Goal: Task Accomplishment & Management: Use online tool/utility

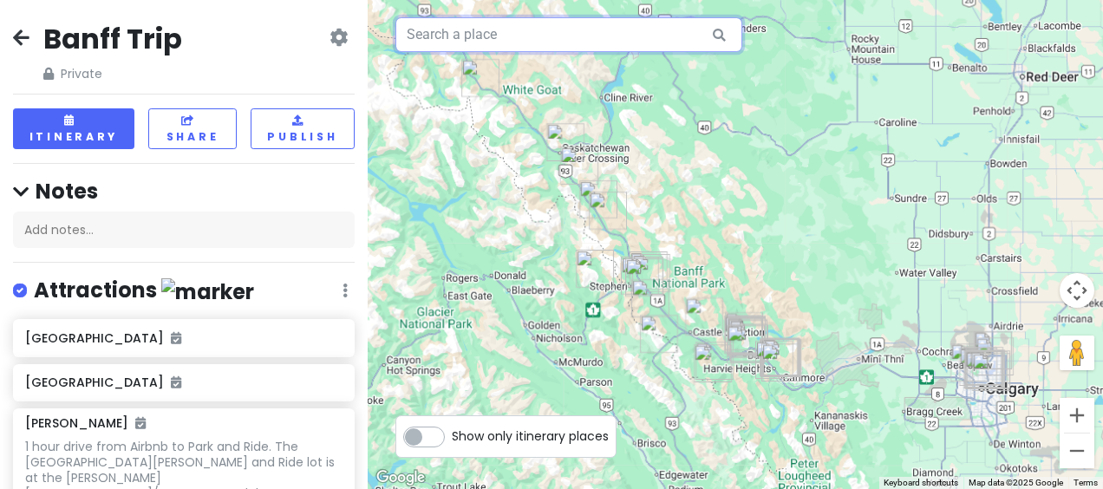
click at [600, 35] on input "text" at bounding box center [568, 34] width 347 height 35
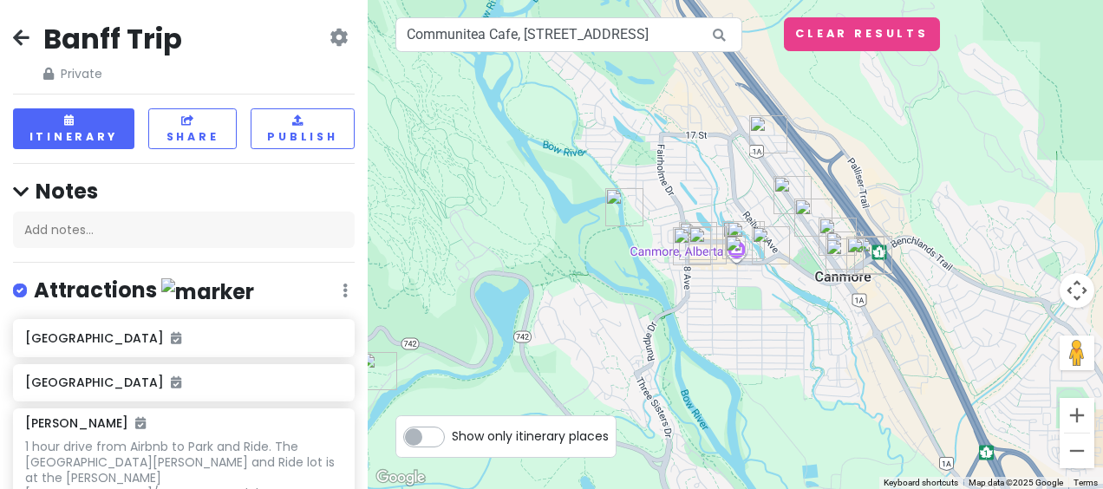
click at [738, 244] on img at bounding box center [735, 245] width 35 height 35
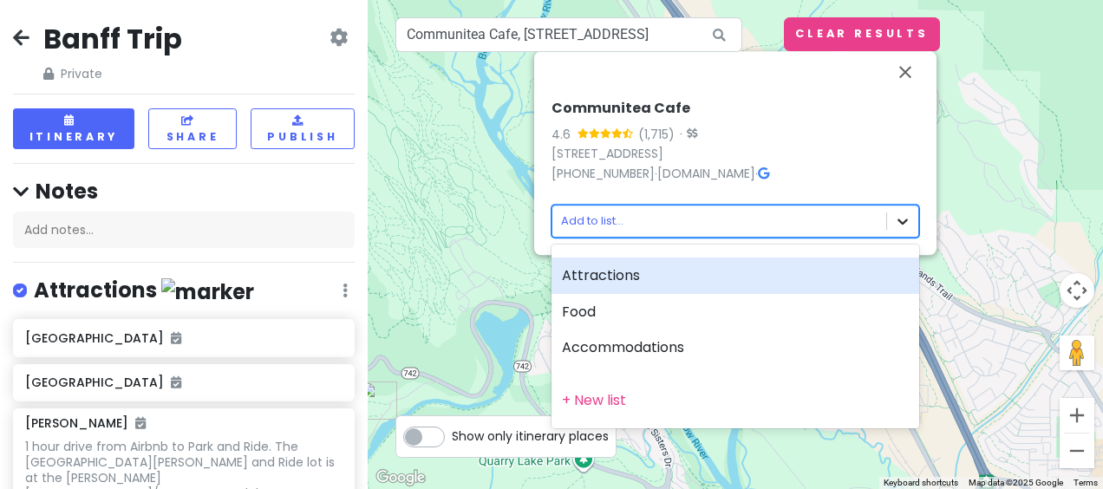
click at [907, 217] on body "Banff Trip Private Change Dates Make a Copy Delete Trip Give Feedback 💡 Support…" at bounding box center [551, 244] width 1103 height 489
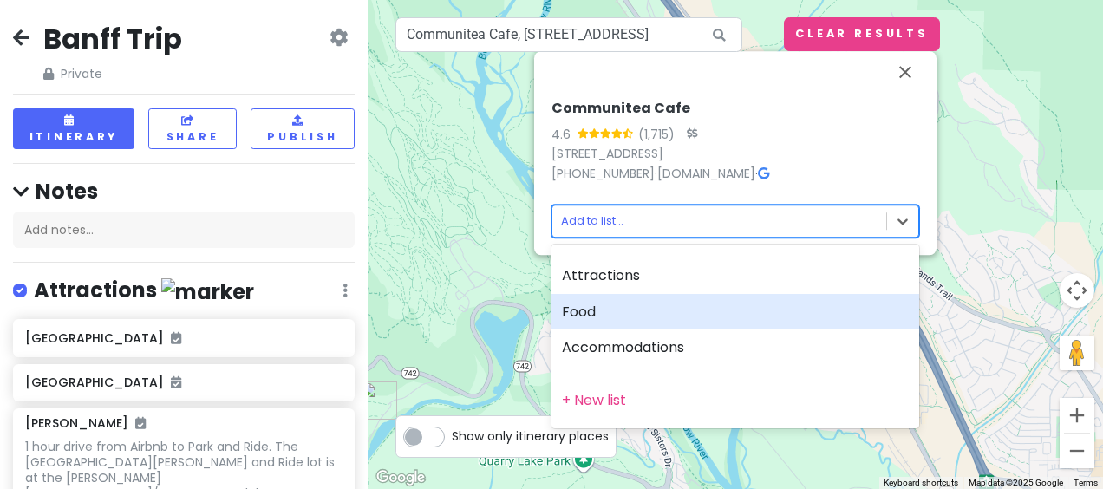
click at [765, 300] on div "Food" at bounding box center [735, 312] width 368 height 36
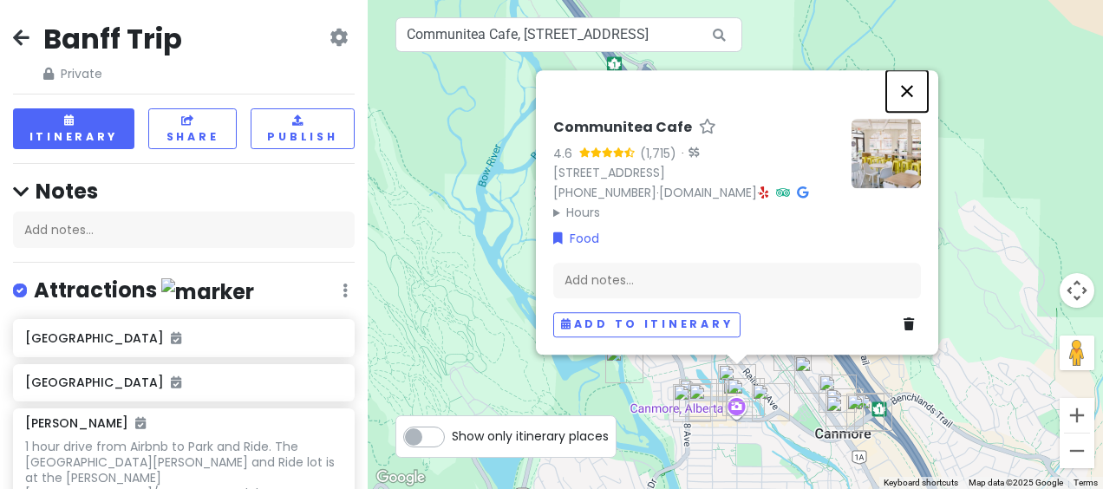
click at [905, 81] on button "Close" at bounding box center [907, 91] width 42 height 42
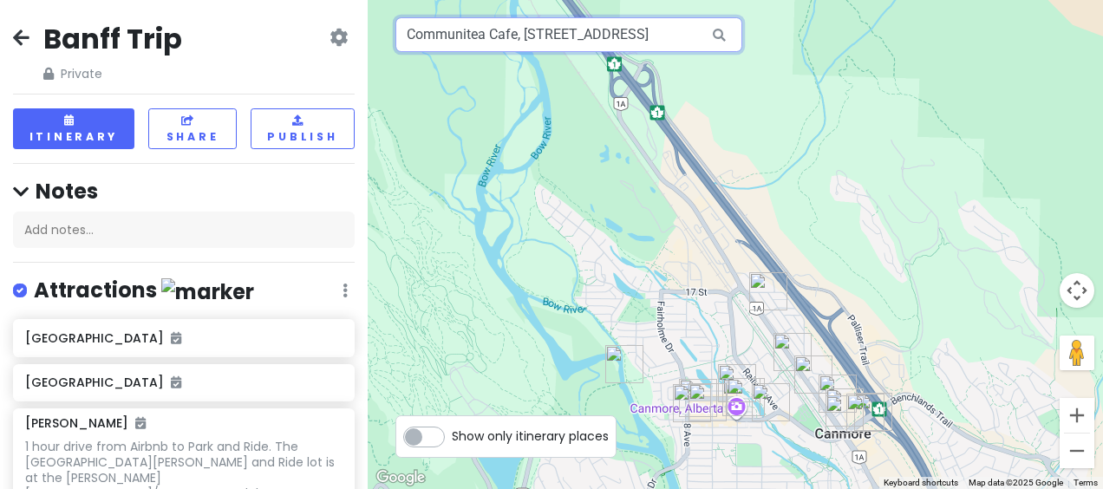
click at [600, 34] on input "Communitea Cafe, [STREET_ADDRESS]" at bounding box center [568, 34] width 347 height 35
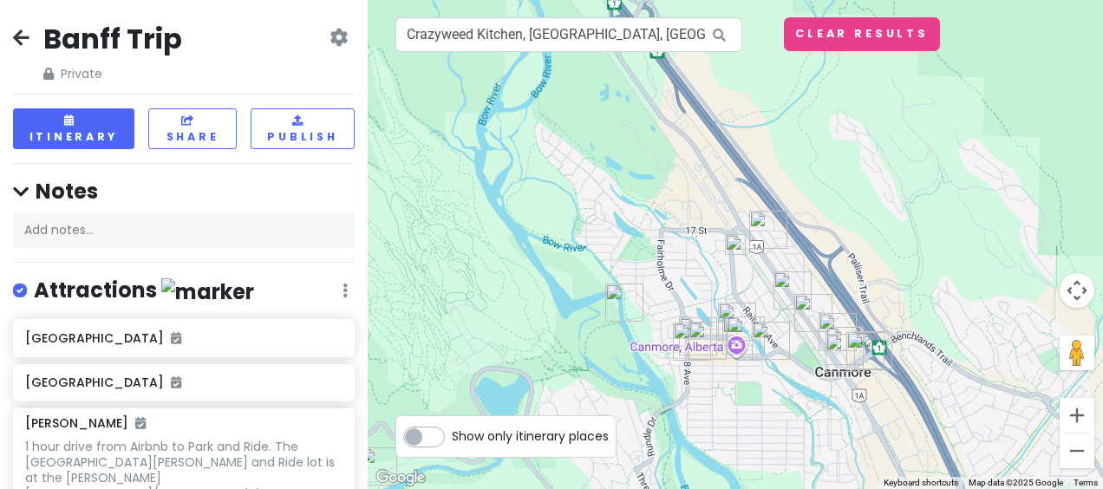
click at [838, 343] on img "Canmore" at bounding box center [844, 353] width 52 height 52
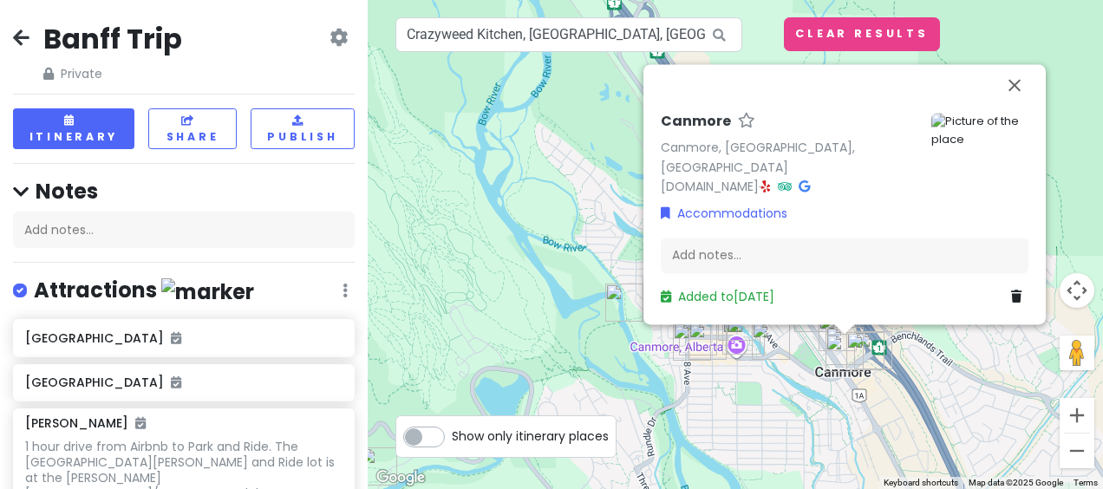
click at [801, 366] on div "Canmore Canmore, [GEOGRAPHIC_DATA], [GEOGRAPHIC_DATA] [DOMAIN_NAME] · Accommoda…" at bounding box center [735, 244] width 735 height 489
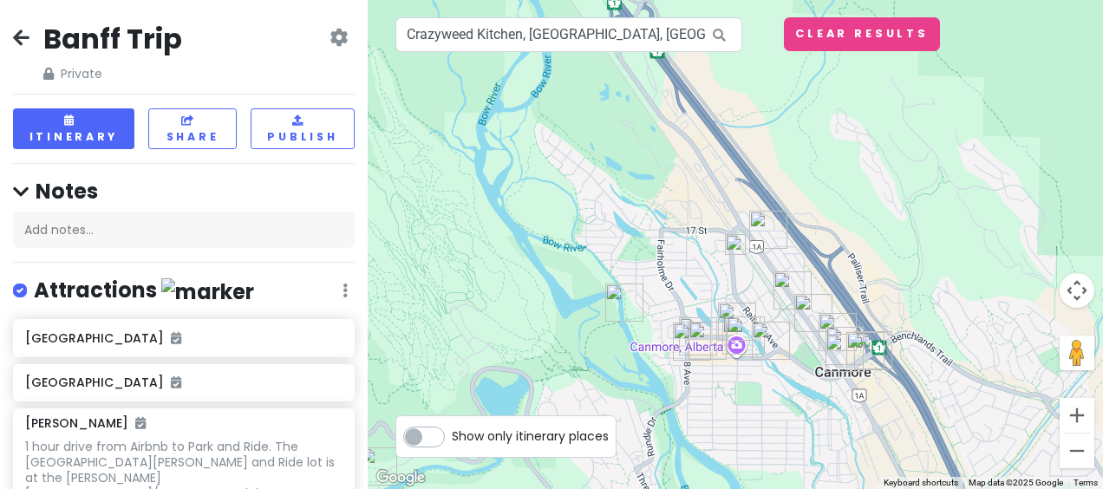
click at [733, 243] on img at bounding box center [735, 244] width 35 height 35
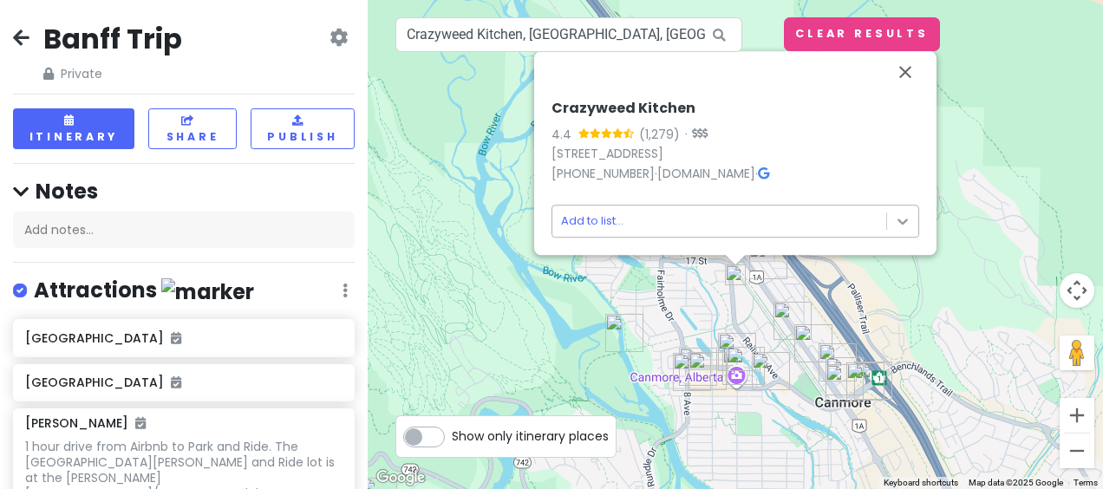
click at [913, 215] on body "Banff Trip Private Change Dates Make a Copy Delete Trip Give Feedback 💡 Support…" at bounding box center [551, 244] width 1103 height 489
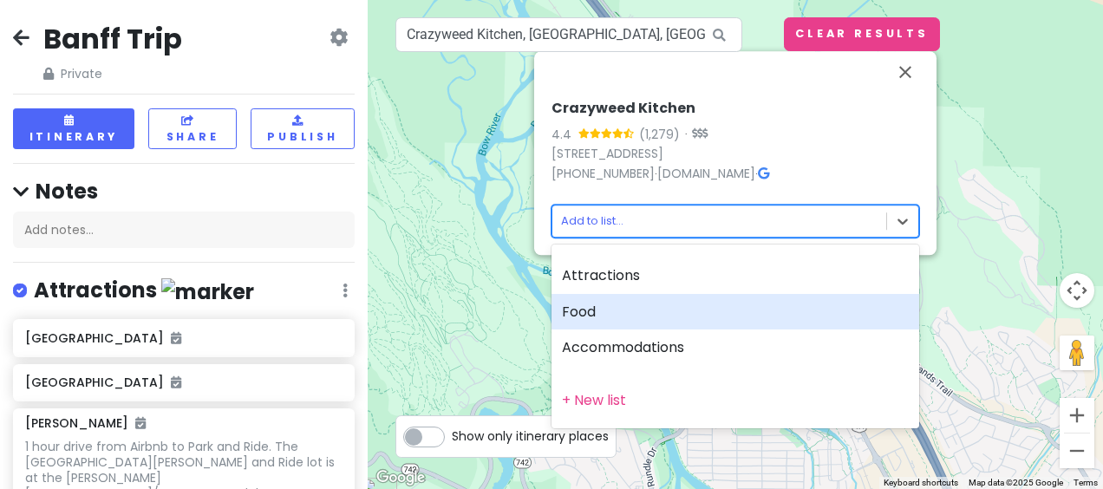
click at [804, 309] on div "Food" at bounding box center [735, 312] width 368 height 36
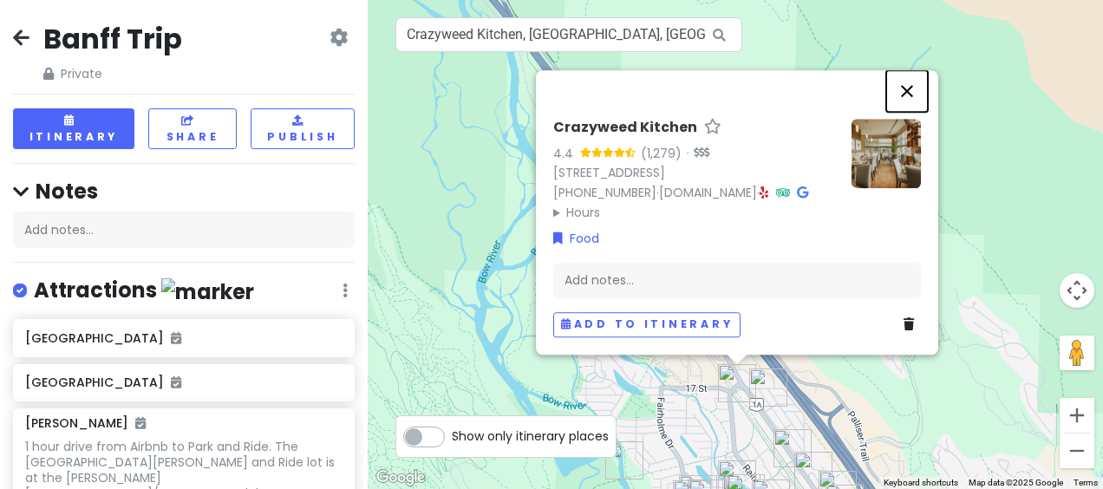
click at [909, 79] on button "Close" at bounding box center [907, 91] width 42 height 42
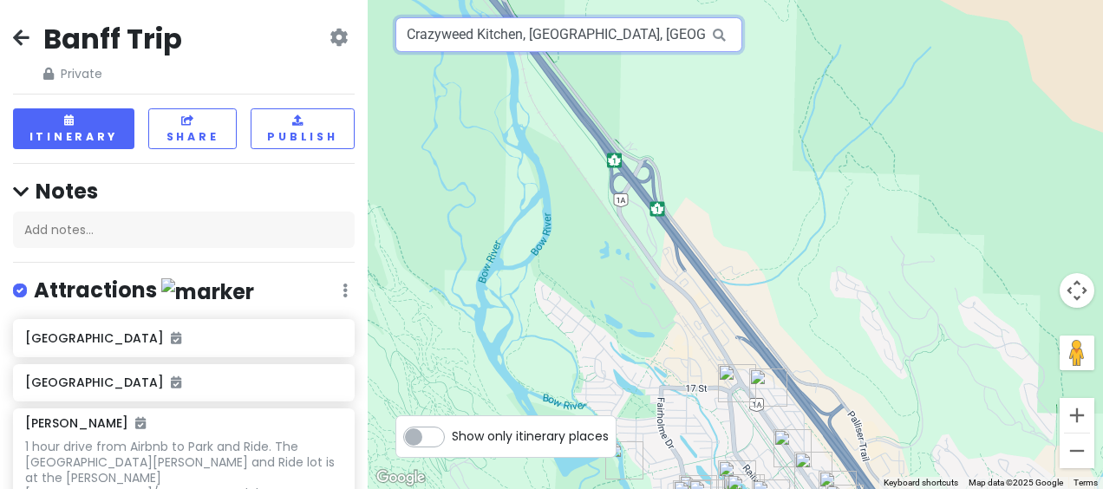
click at [642, 45] on input "Crazyweed Kitchen, [GEOGRAPHIC_DATA], [GEOGRAPHIC_DATA], [GEOGRAPHIC_DATA]" at bounding box center [568, 34] width 347 height 35
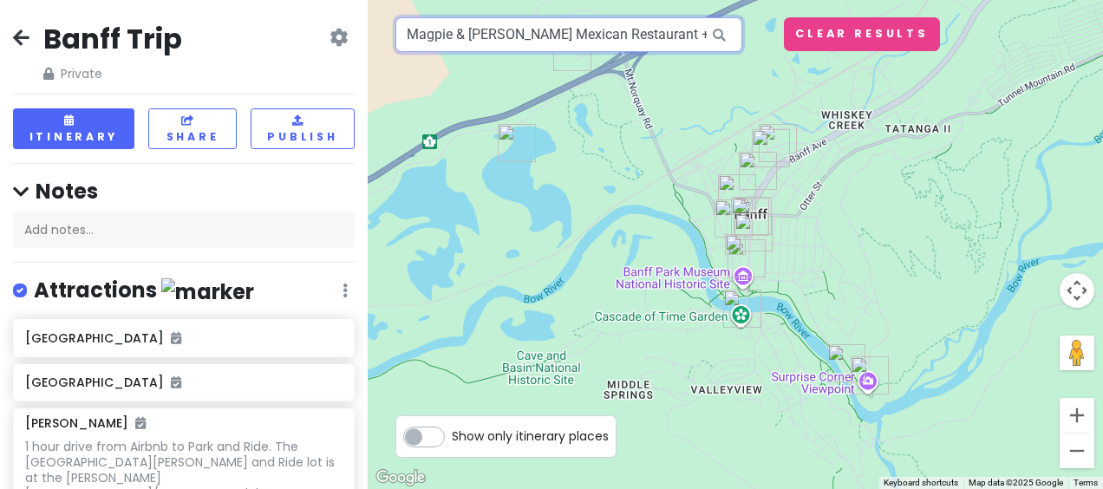
click at [681, 36] on input "Magpie & [PERSON_NAME] Mexican Restaurant + Bar, [GEOGRAPHIC_DATA], [GEOGRAPHIC…" at bounding box center [568, 34] width 347 height 35
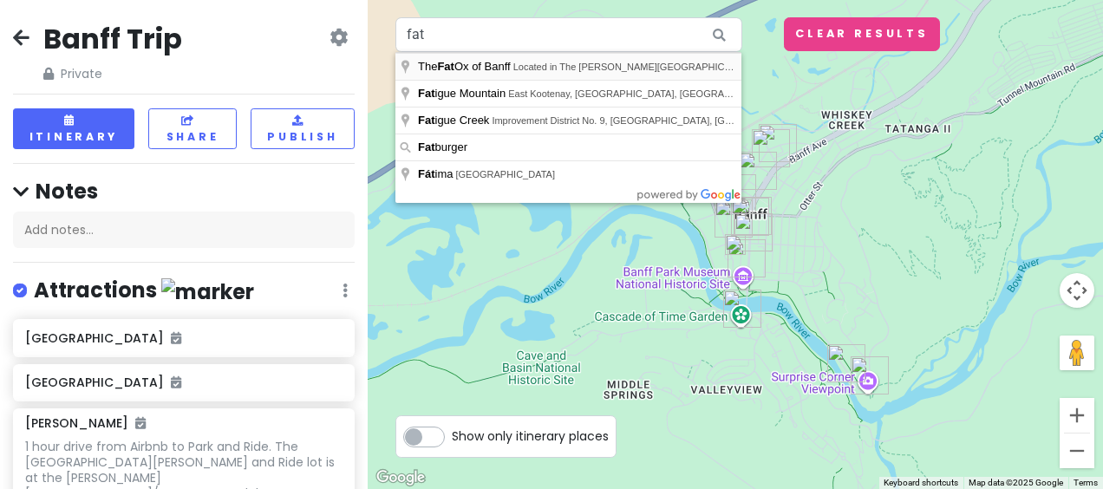
type input "The Fat Ox of Banff, Located in The [PERSON_NAME][GEOGRAPHIC_DATA], [GEOGRAPHIC…"
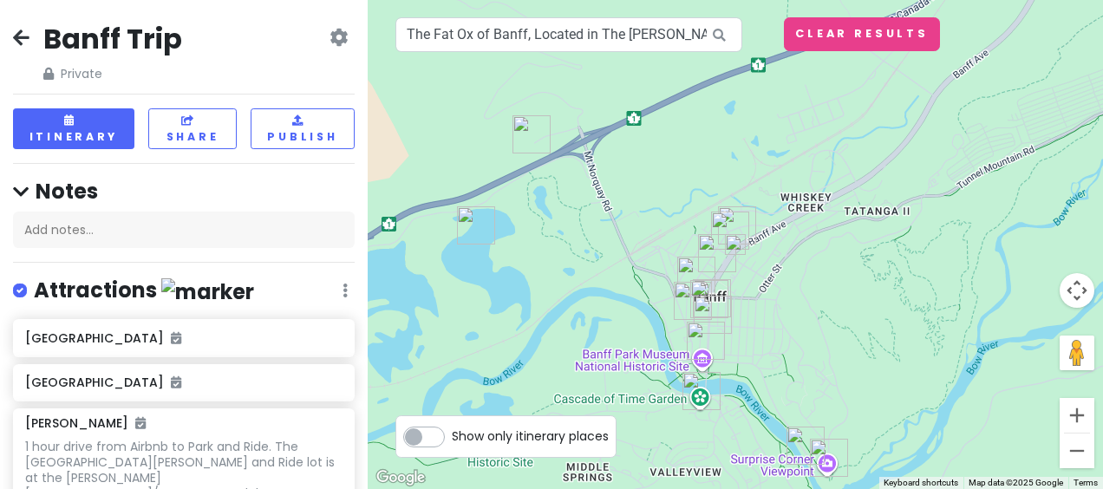
click at [733, 238] on img at bounding box center [735, 244] width 35 height 35
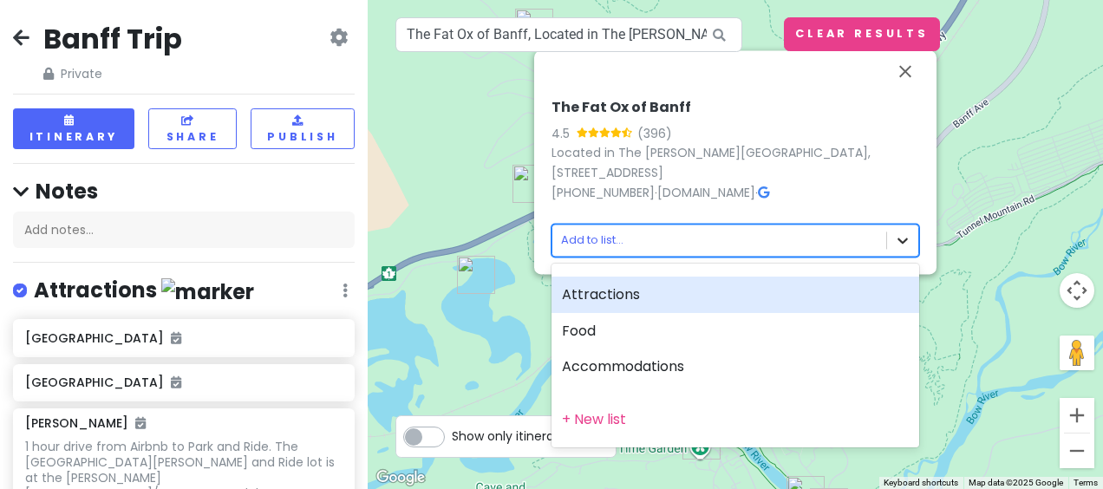
click at [903, 235] on body "Banff Trip Private Change Dates Make a Copy Delete Trip Give Feedback 💡 Support…" at bounding box center [551, 244] width 1103 height 489
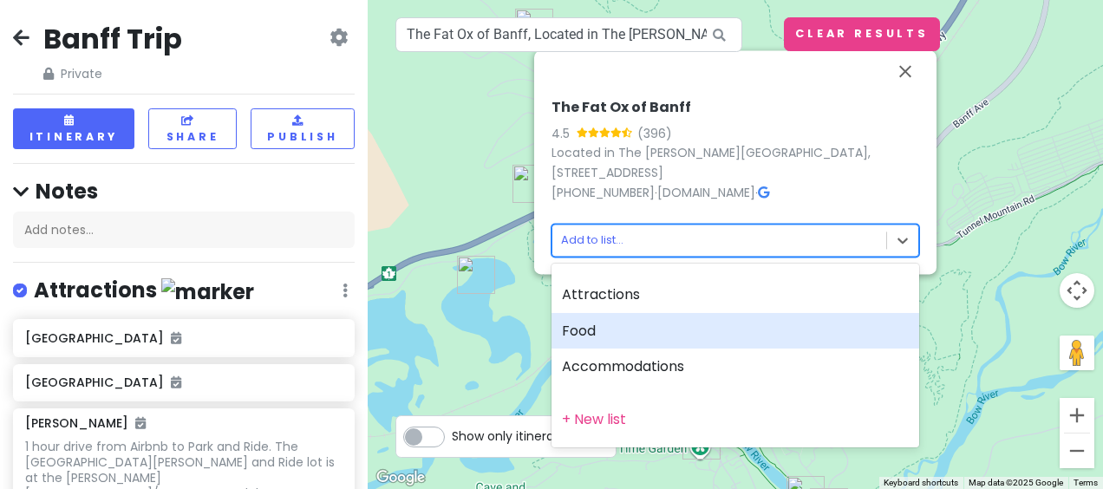
click at [787, 340] on div "Food" at bounding box center [735, 331] width 368 height 36
